Goal: Navigation & Orientation: Understand site structure

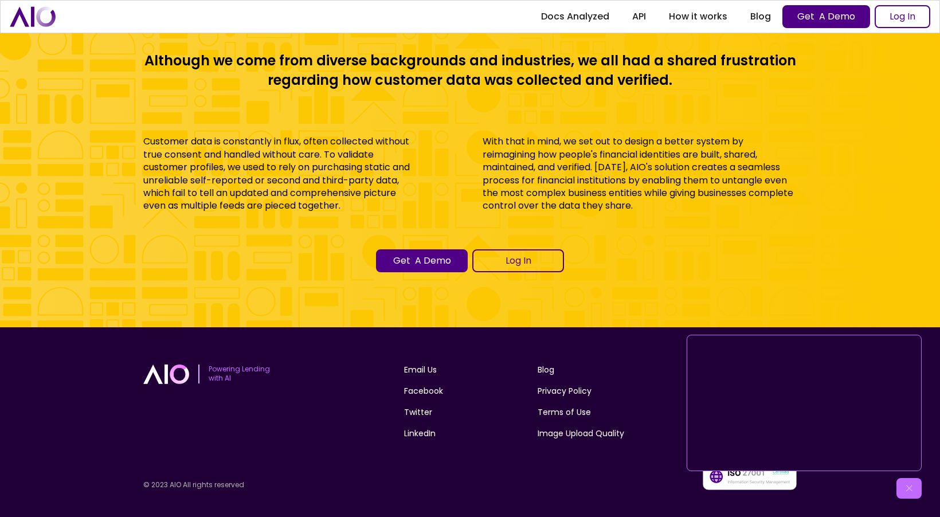
scroll to position [4942, 0]
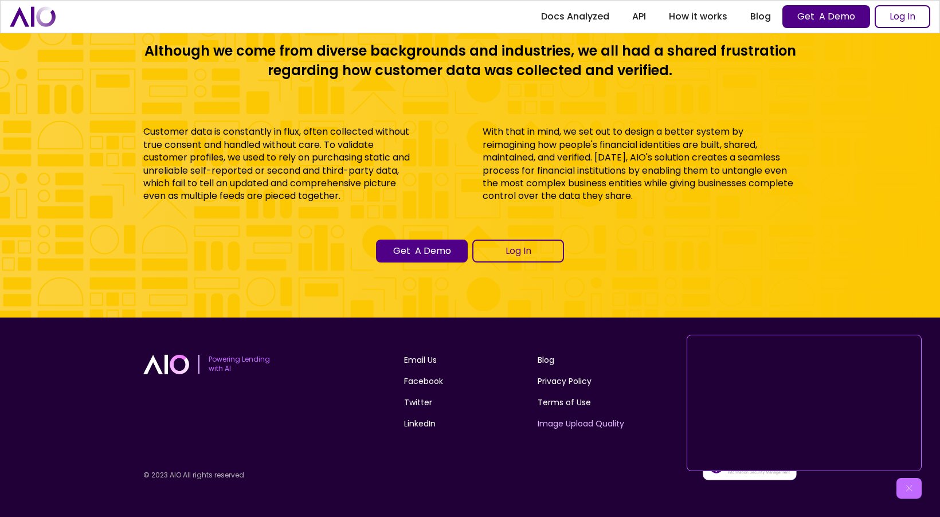
click at [569, 425] on link "Image Upload Quality" at bounding box center [581, 424] width 87 height 12
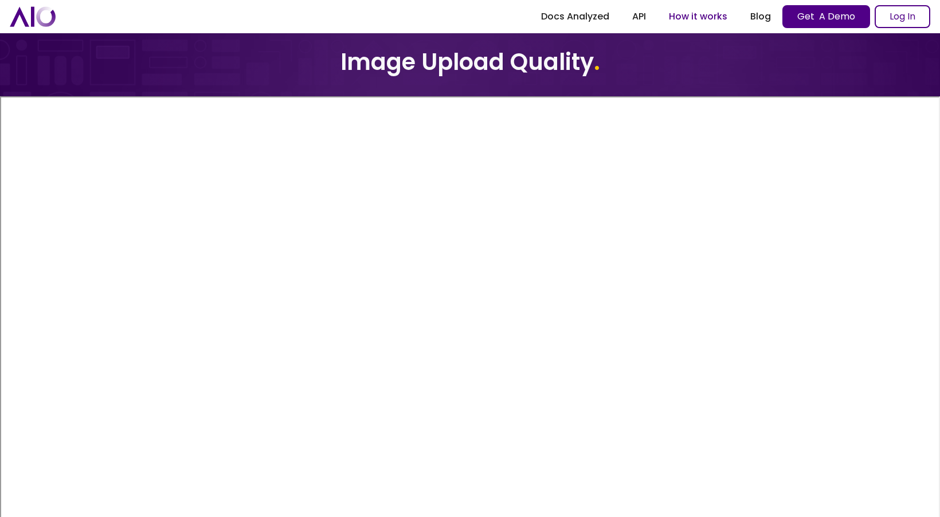
click at [697, 13] on link "How it works" at bounding box center [697, 16] width 81 height 21
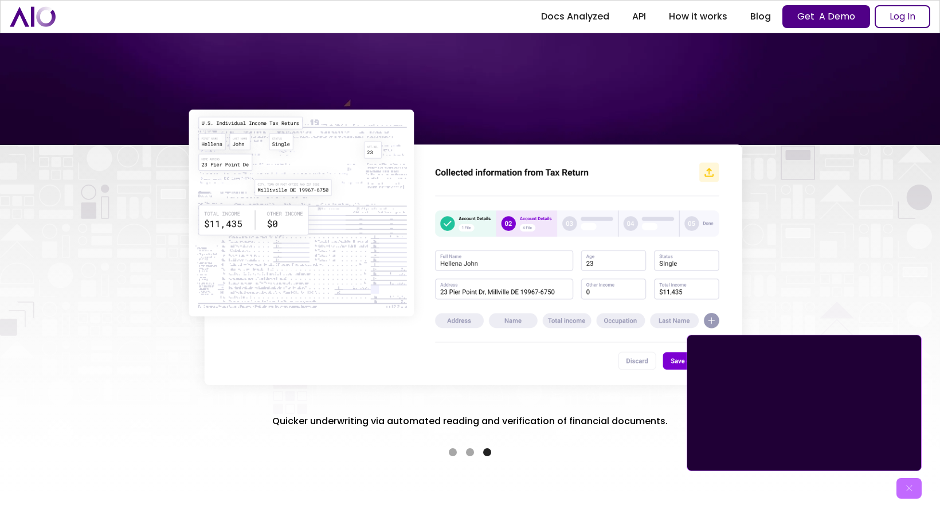
scroll to position [1937, 0]
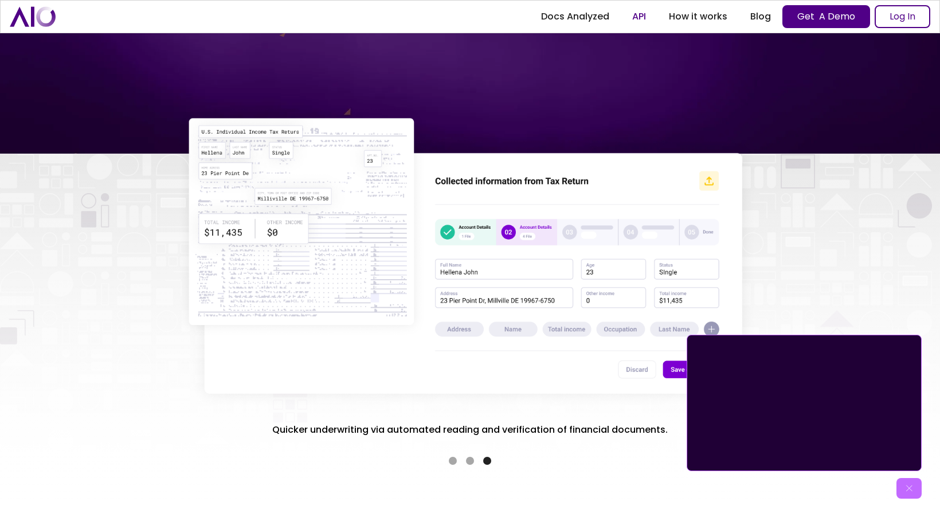
click at [629, 19] on link "API" at bounding box center [639, 16] width 37 height 21
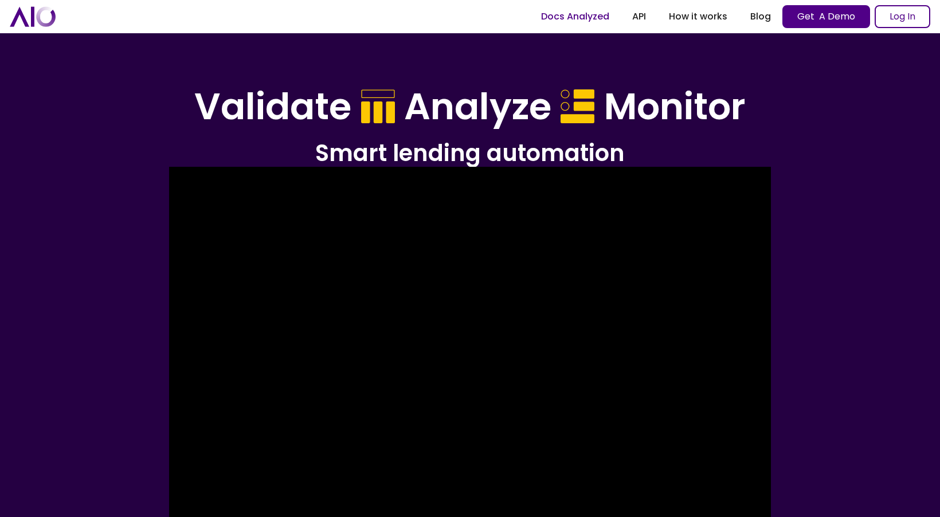
click at [592, 15] on link "Docs Analyzed" at bounding box center [575, 16] width 91 height 21
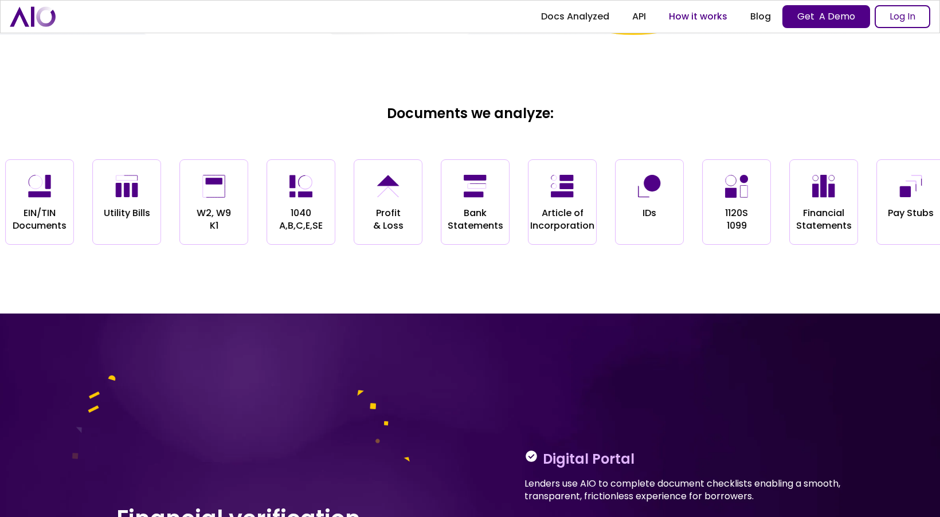
scroll to position [1258, 0]
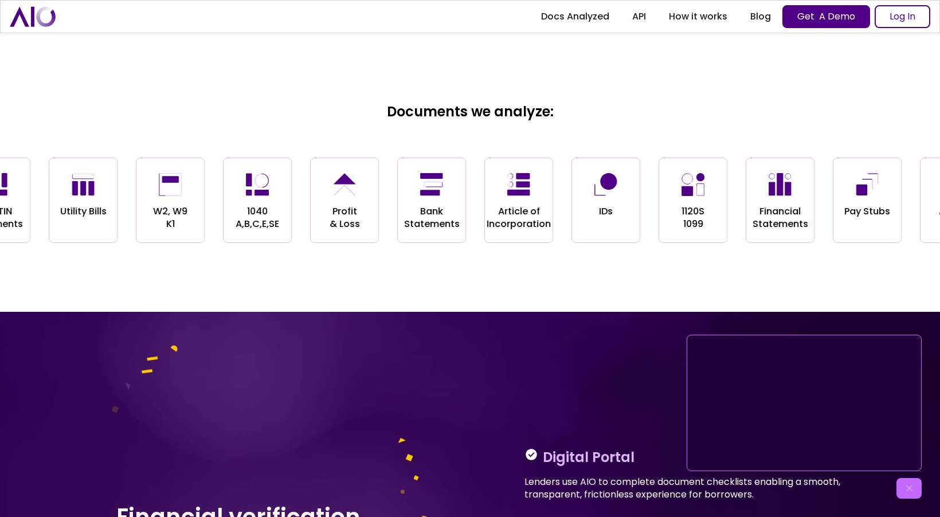
click at [44, 16] on img "home" at bounding box center [33, 16] width 46 height 20
